Goal: Task Accomplishment & Management: Manage account settings

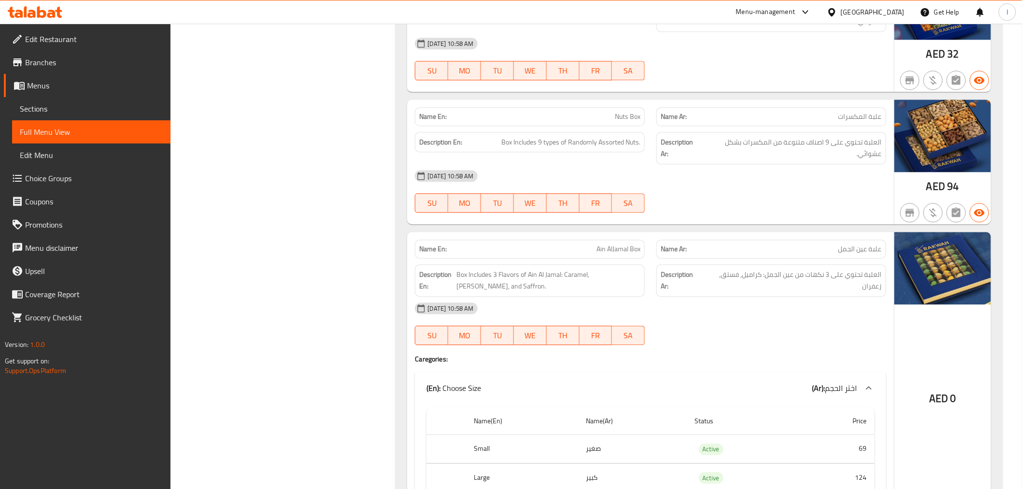
scroll to position [981, 0]
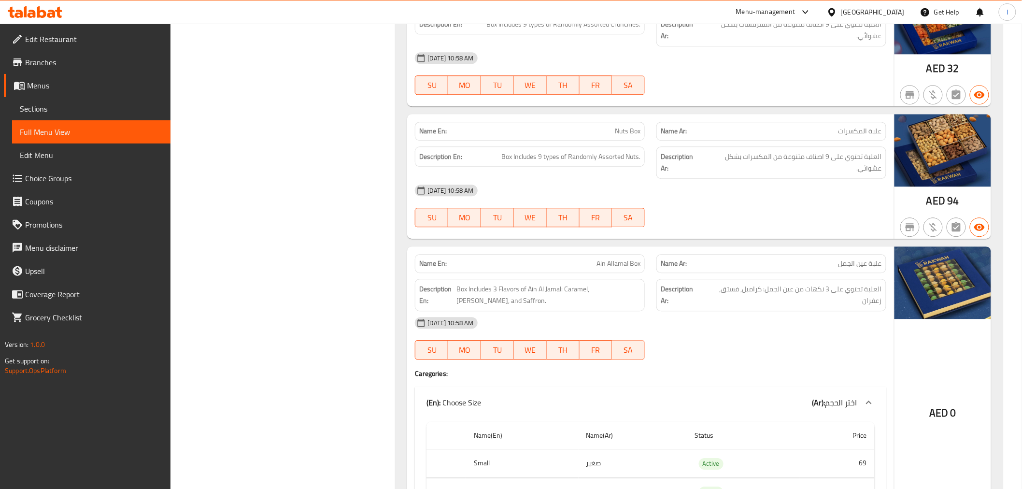
click at [777, 12] on div "Menu-management" at bounding box center [765, 12] width 59 height 12
click at [723, 130] on div "Restaurant-Management" at bounding box center [715, 129] width 76 height 11
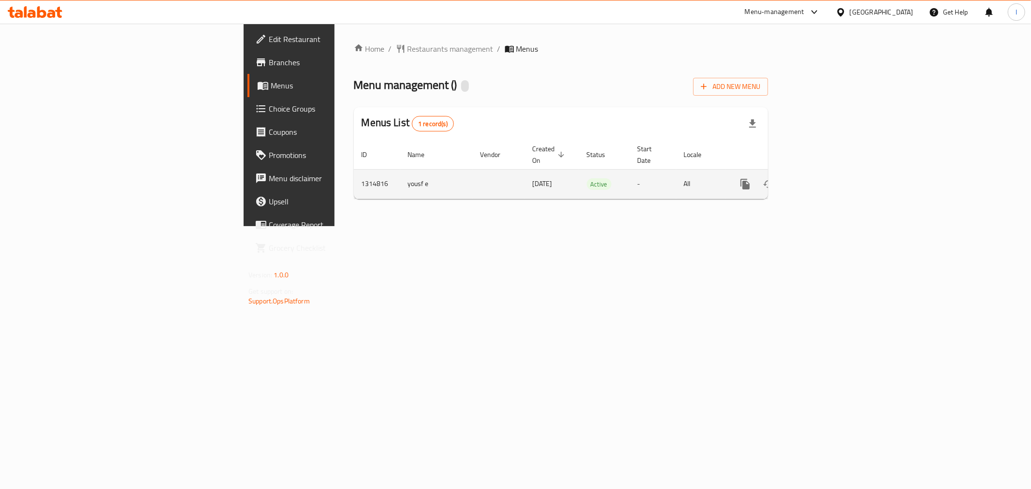
click at [826, 173] on link "enhanced table" at bounding box center [814, 184] width 23 height 23
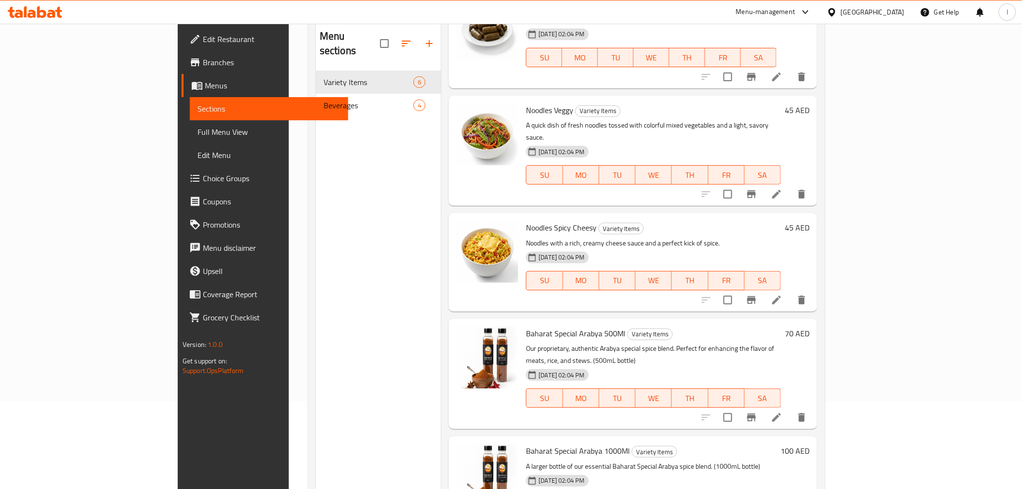
scroll to position [28, 0]
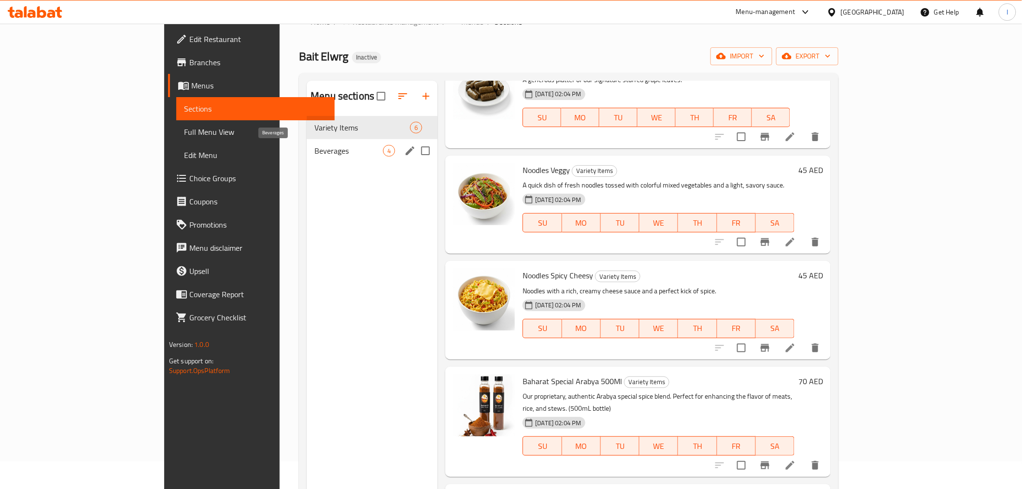
click at [315, 147] on span "Beverages" at bounding box center [349, 151] width 69 height 12
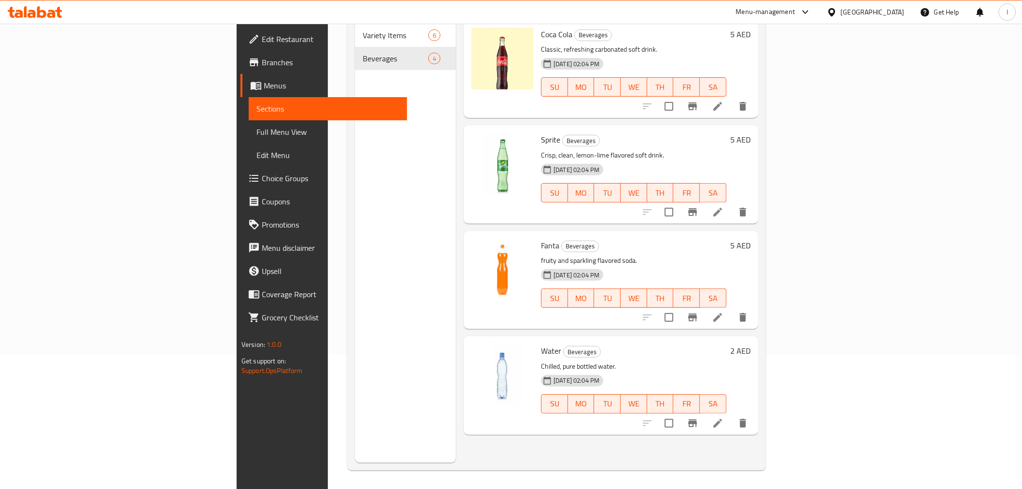
scroll to position [135, 0]
click at [249, 116] on link "Sections" at bounding box center [328, 108] width 158 height 23
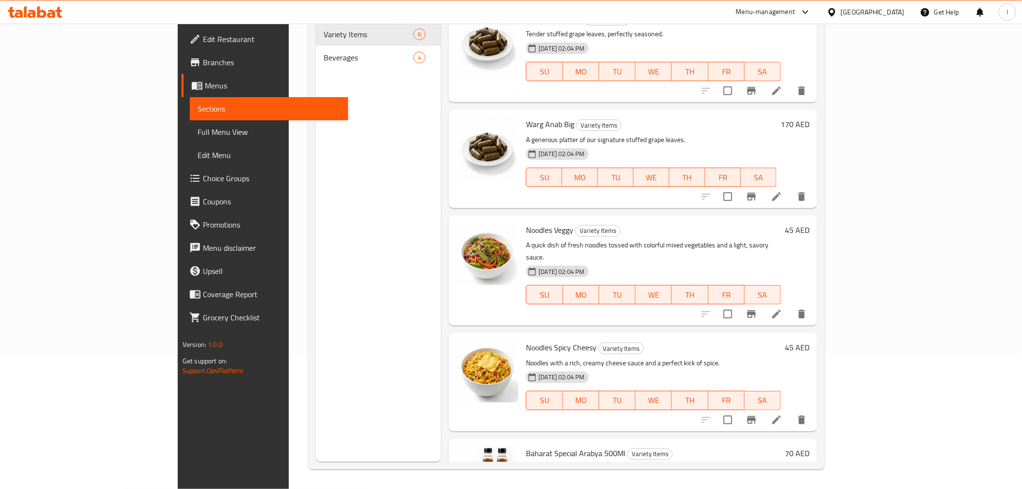
click at [190, 121] on link "Full Menu View" at bounding box center [269, 131] width 158 height 23
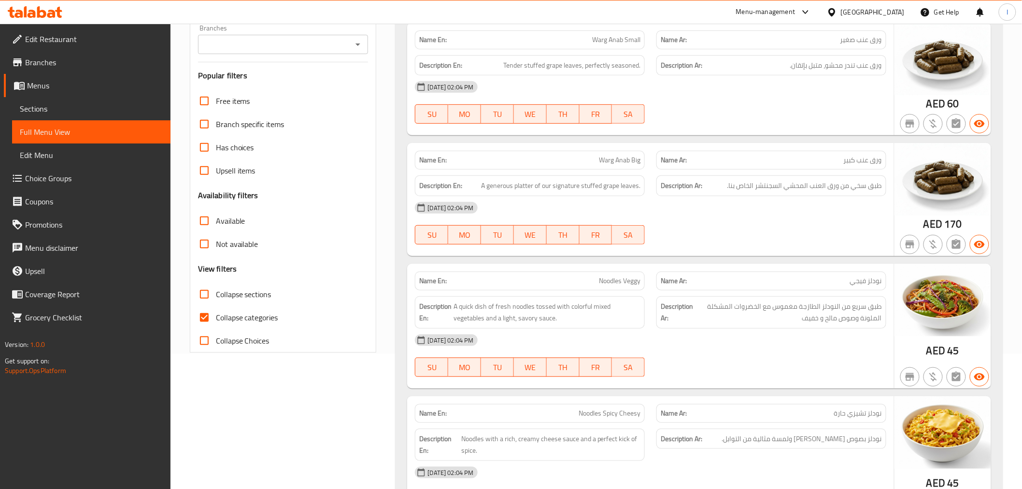
click at [216, 312] on span "Collapse categories" at bounding box center [247, 318] width 62 height 12
click at [216, 312] on input "Collapse categories" at bounding box center [204, 317] width 23 height 23
checkbox input "false"
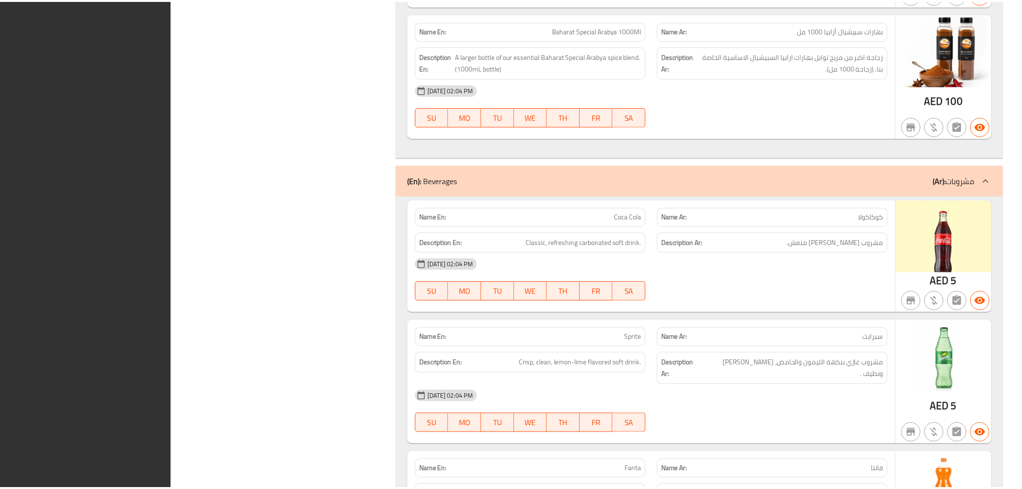
scroll to position [1008, 0]
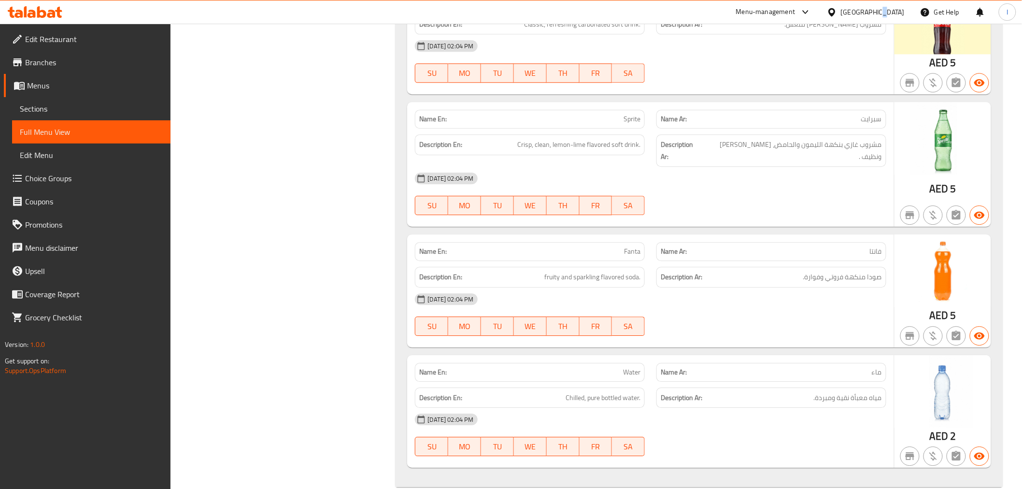
click at [877, 7] on div "[GEOGRAPHIC_DATA]" at bounding box center [873, 12] width 64 height 11
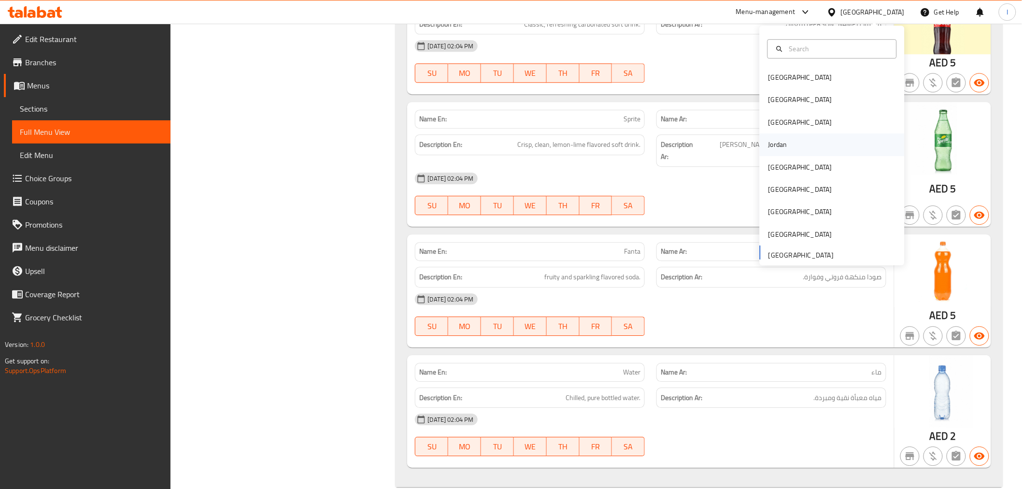
click at [788, 147] on div "Jordan" at bounding box center [832, 144] width 145 height 22
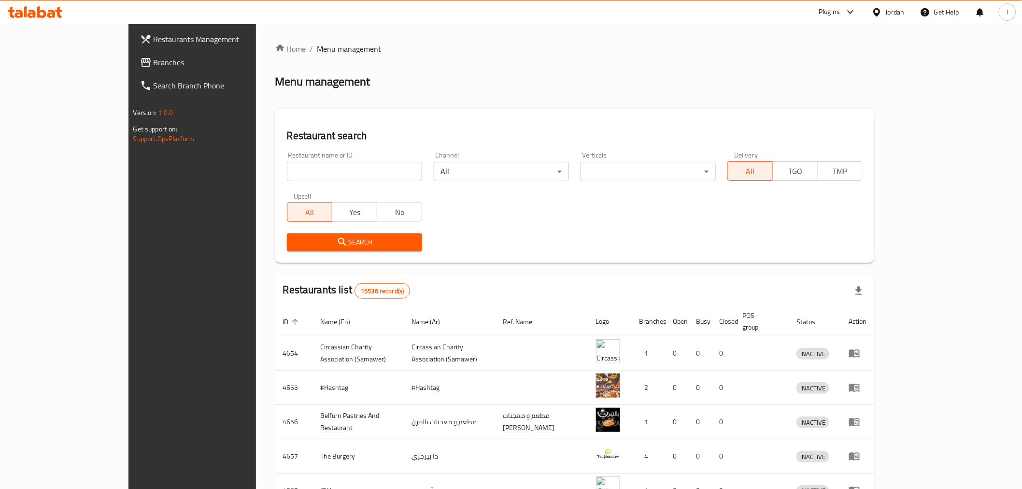
click at [836, 15] on div "Plugins" at bounding box center [829, 12] width 21 height 12
click at [804, 123] on div "Restaurant-Management" at bounding box center [784, 132] width 145 height 22
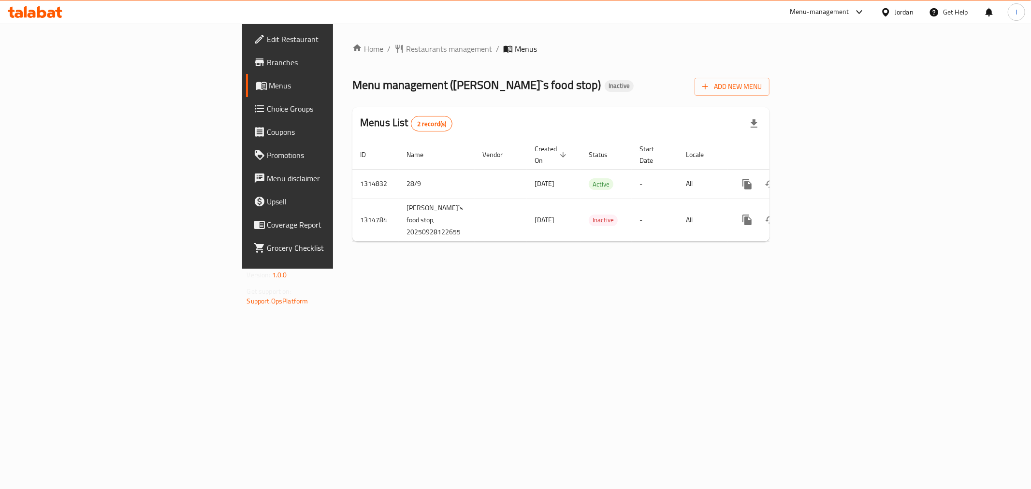
click at [887, 14] on icon at bounding box center [885, 12] width 7 height 8
click at [809, 102] on div "[GEOGRAPHIC_DATA]" at bounding box center [840, 99] width 145 height 22
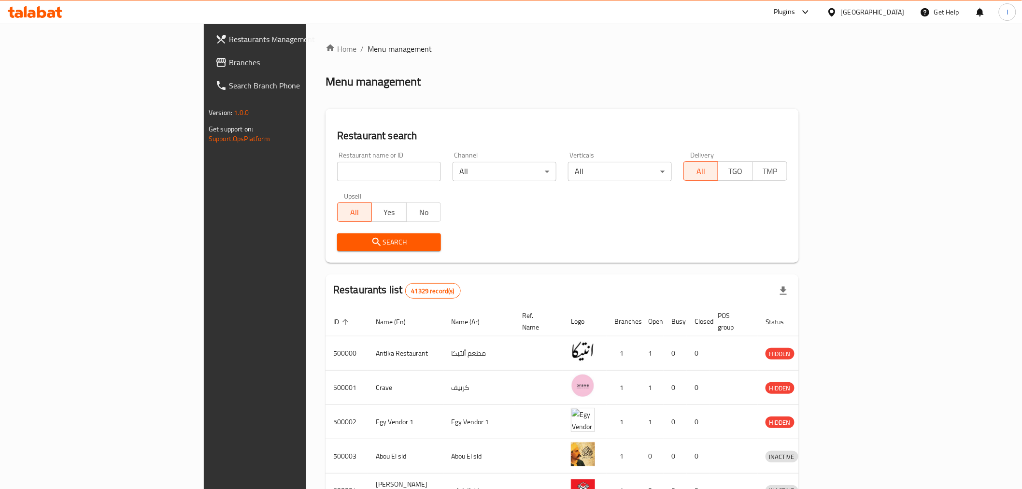
click at [795, 14] on div "Plugins" at bounding box center [784, 12] width 21 height 12
click at [799, 132] on div "Restaurant-Management" at bounding box center [760, 132] width 91 height 22
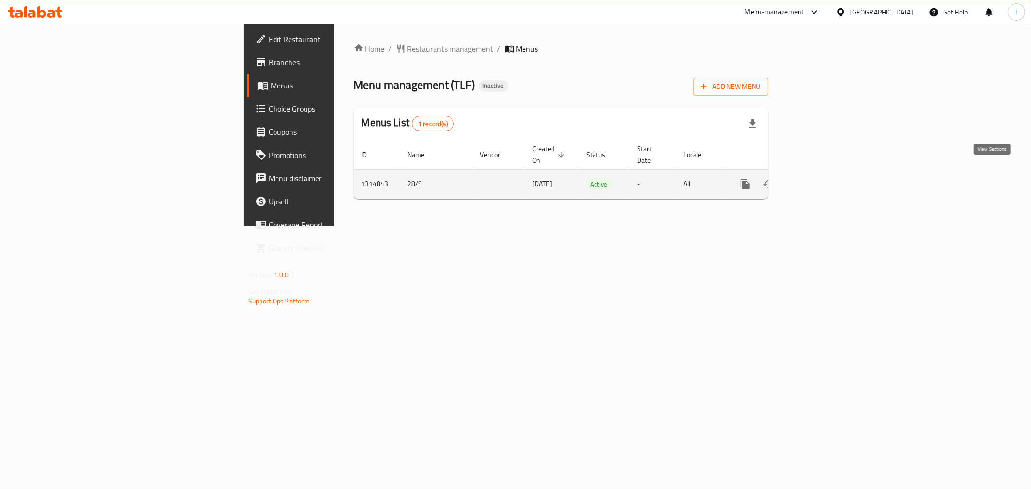
click at [820, 178] on icon "enhanced table" at bounding box center [815, 184] width 12 height 12
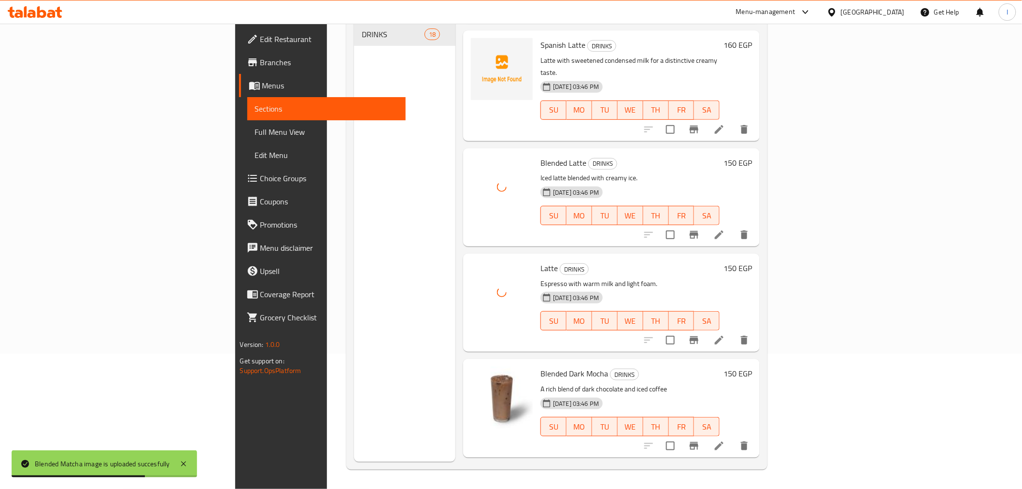
scroll to position [1420, 0]
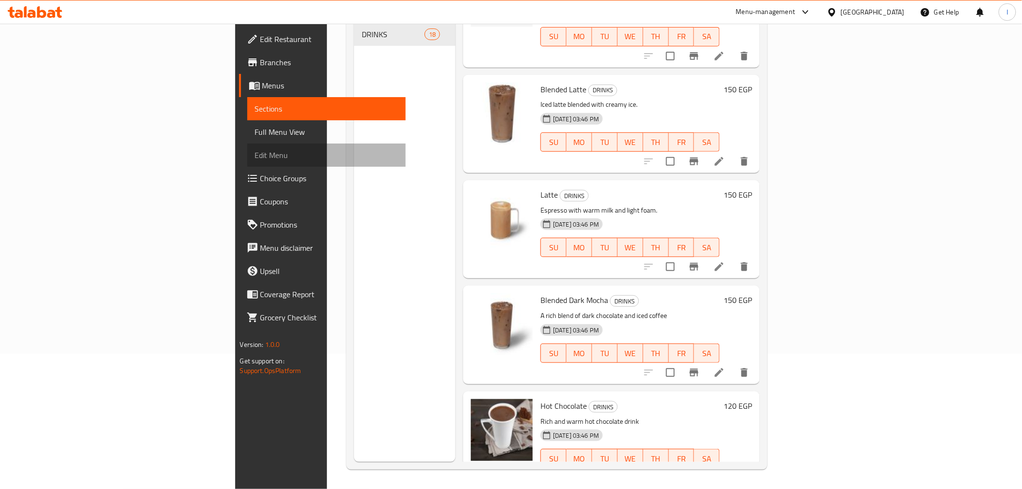
click at [247, 144] on link "Edit Menu" at bounding box center [326, 155] width 158 height 23
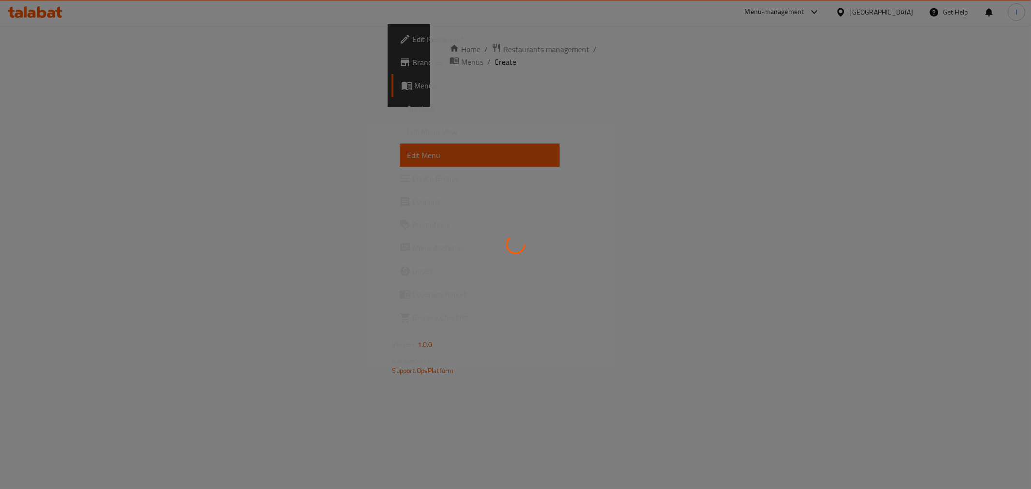
click at [105, 128] on div at bounding box center [515, 244] width 1031 height 489
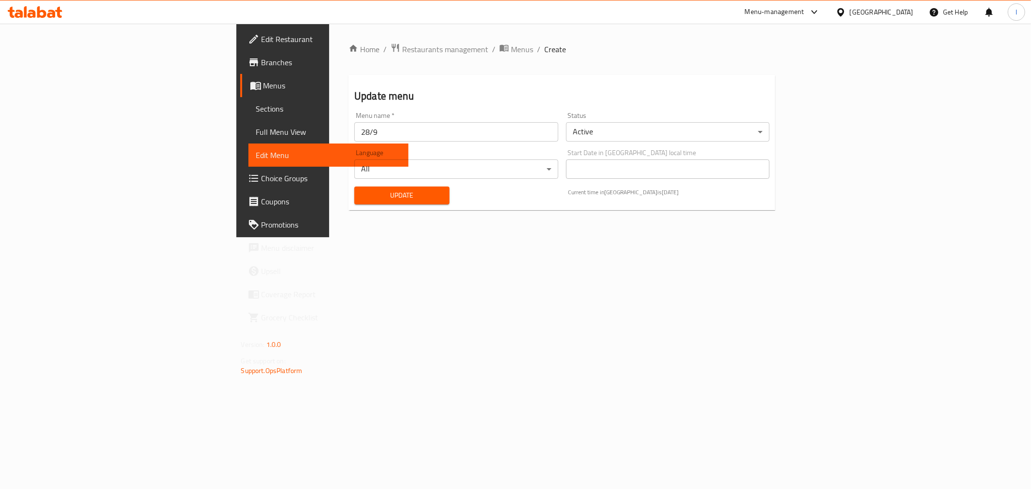
click at [256, 133] on span "Full Menu View" at bounding box center [328, 132] width 144 height 12
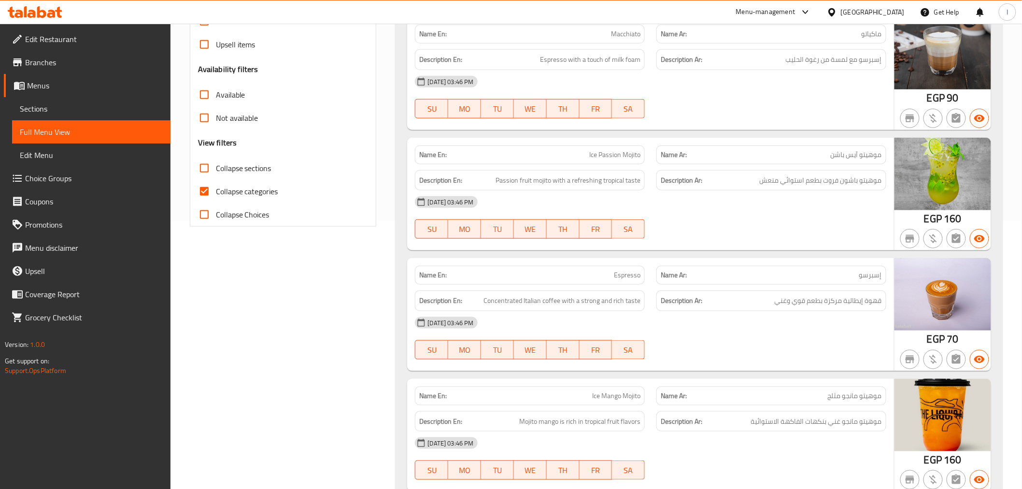
click at [221, 200] on label "Collapse categories" at bounding box center [236, 191] width 86 height 23
click at [216, 200] on input "Collapse categories" at bounding box center [204, 191] width 23 height 23
checkbox input "false"
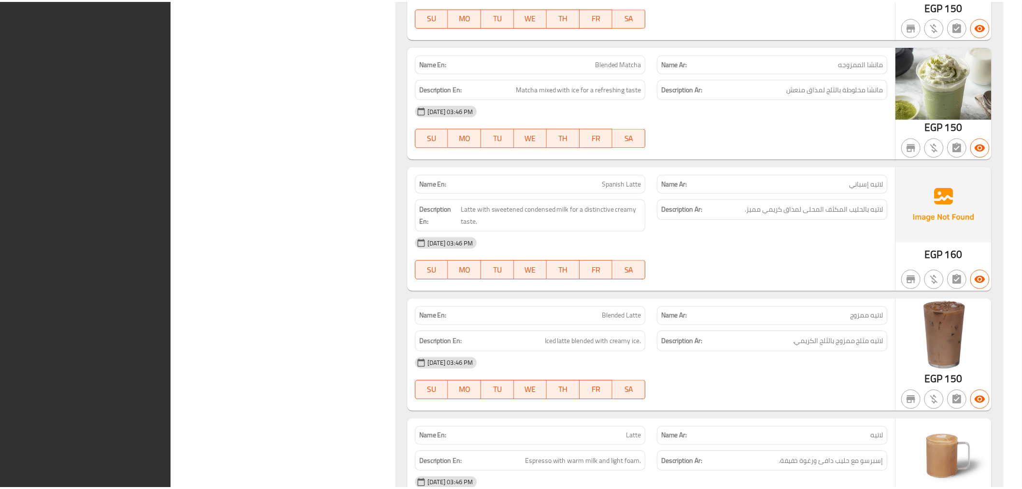
scroll to position [1891, 0]
